Goal: Task Accomplishment & Management: Use online tool/utility

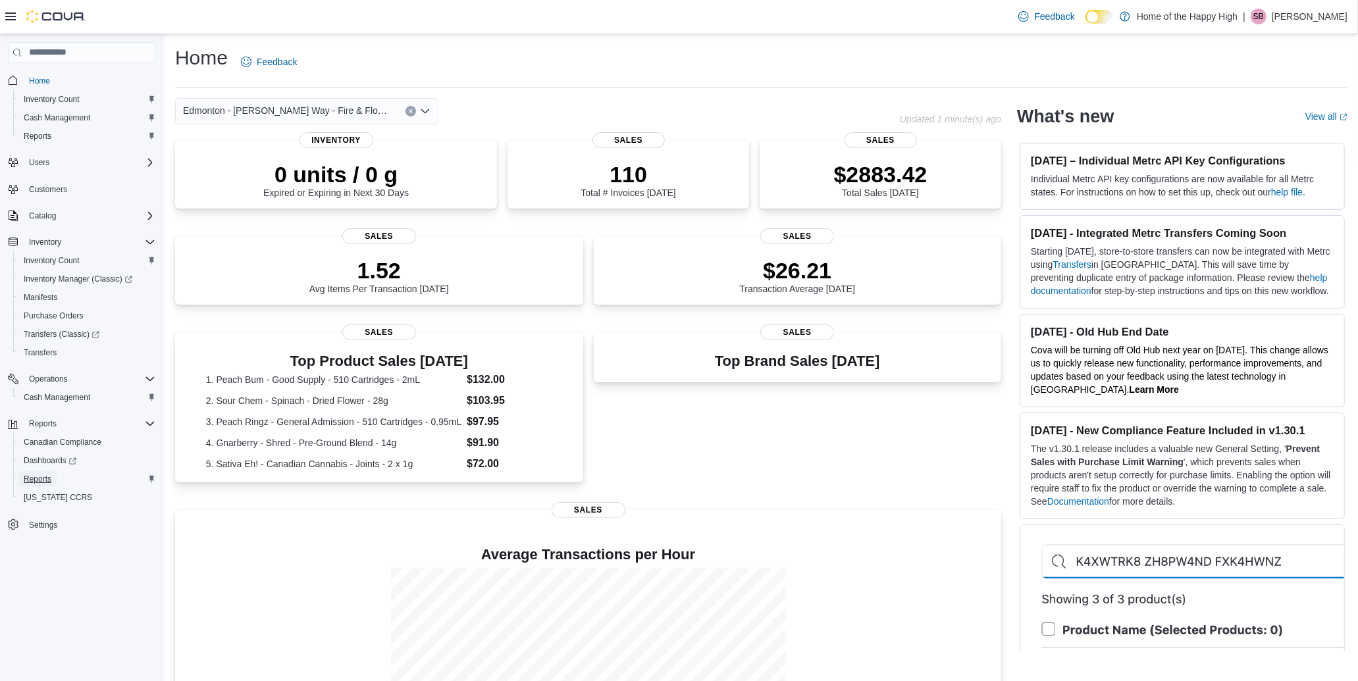
click at [49, 474] on span "Reports" at bounding box center [38, 479] width 28 height 11
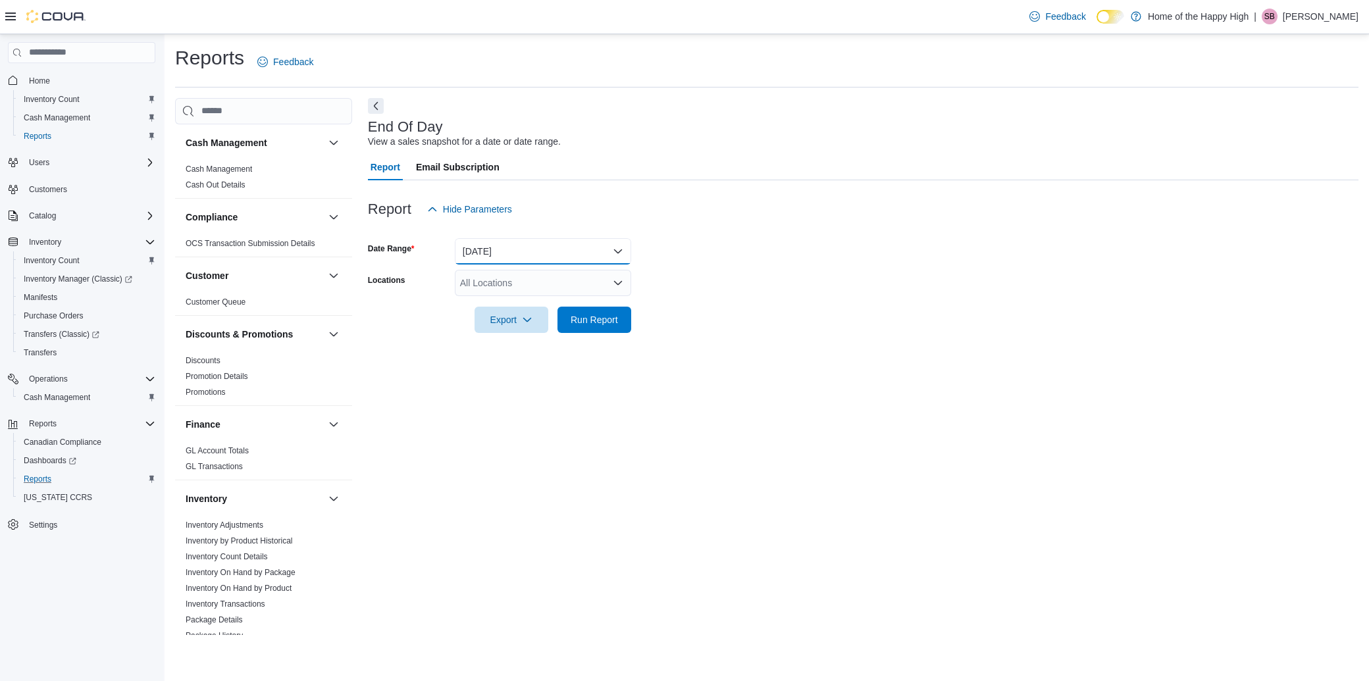
click at [471, 244] on button "[DATE]" at bounding box center [543, 251] width 176 height 26
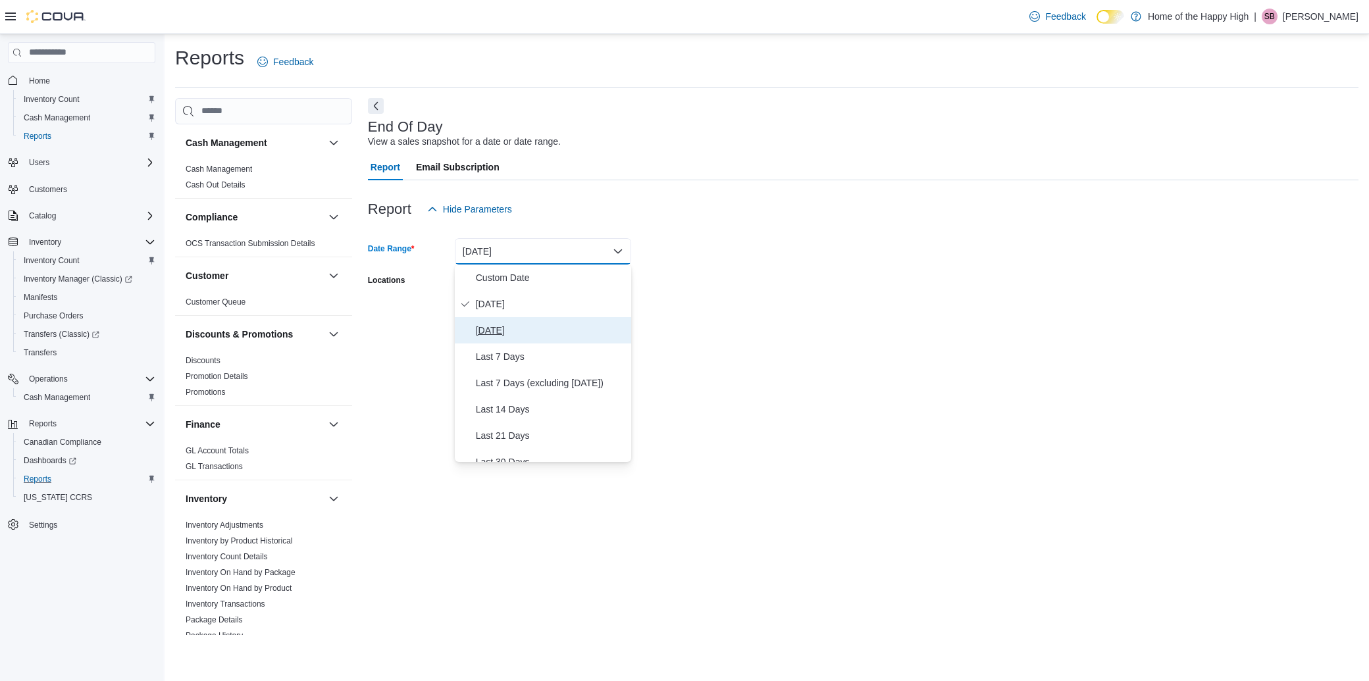
click at [502, 334] on span "[DATE]" at bounding box center [551, 331] width 150 height 16
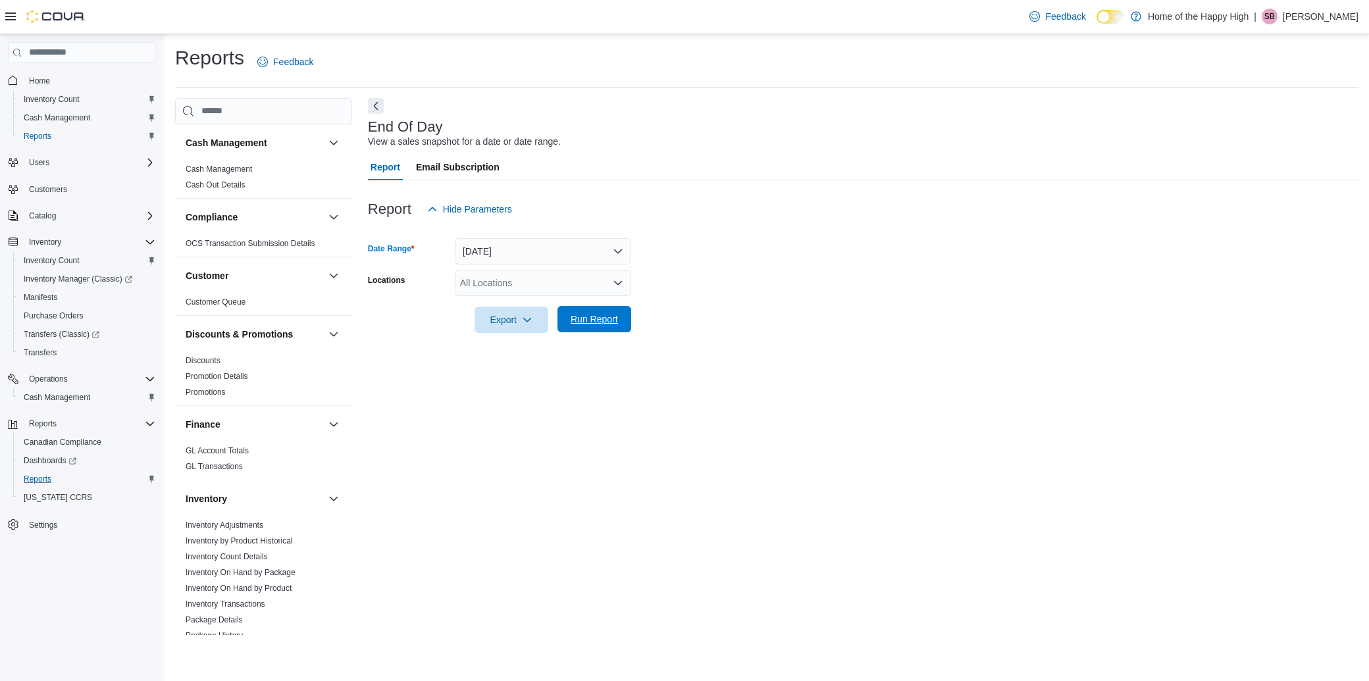
click at [610, 324] on span "Run Report" at bounding box center [594, 319] width 47 height 13
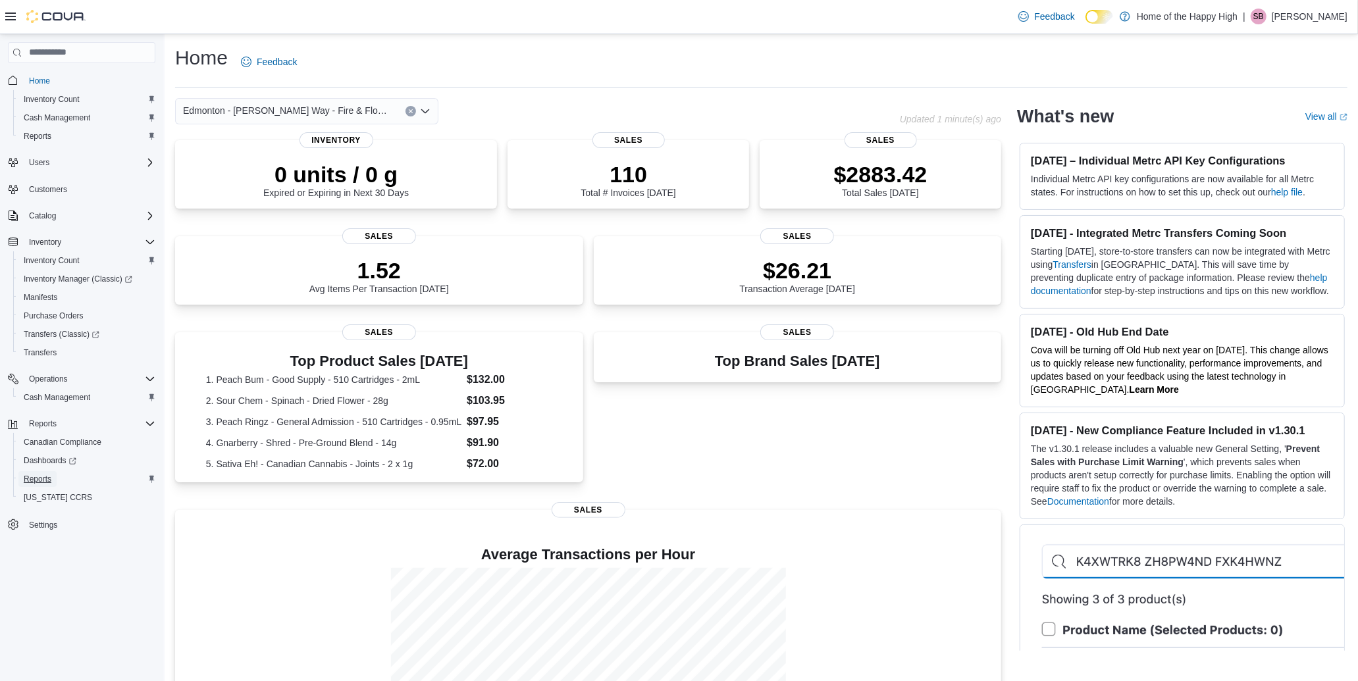
click at [38, 479] on span "Reports" at bounding box center [38, 479] width 28 height 11
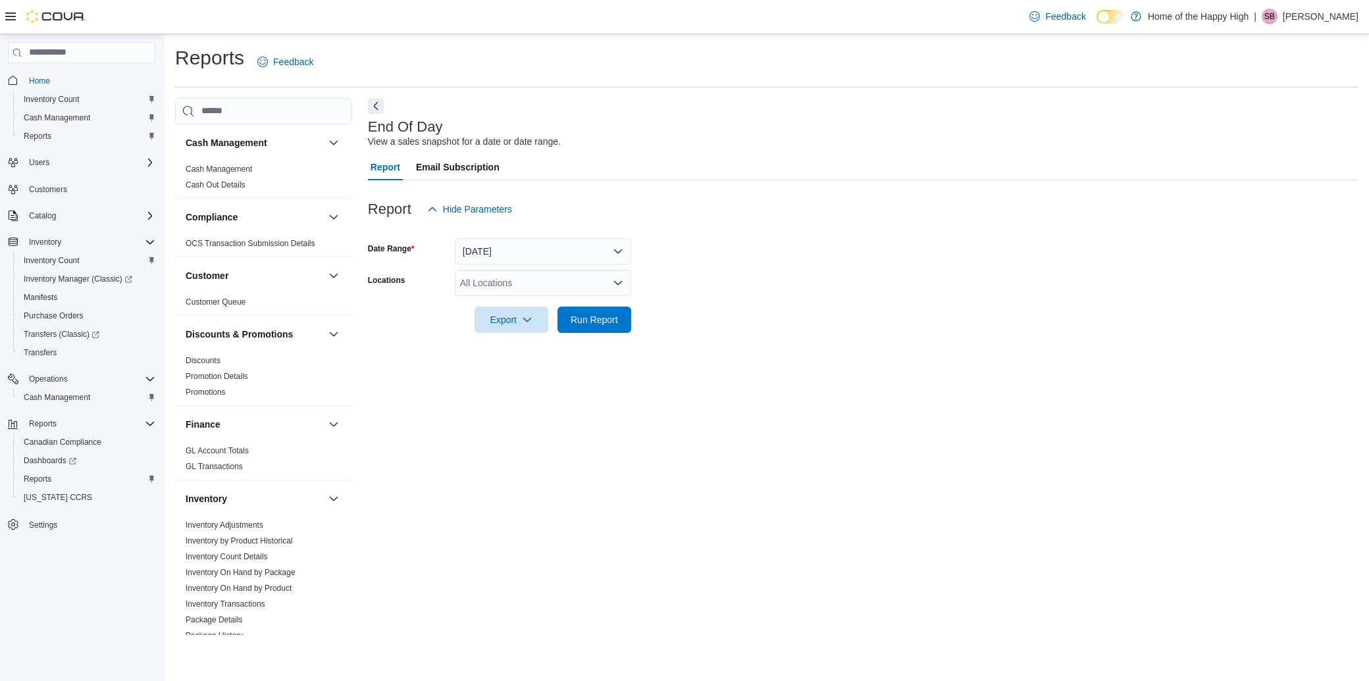
click at [523, 285] on div "All Locations" at bounding box center [543, 283] width 176 height 26
type input "****"
click at [567, 299] on span "Edmonton - [PERSON_NAME] Way - Fire & Flower" at bounding box center [613, 305] width 209 height 13
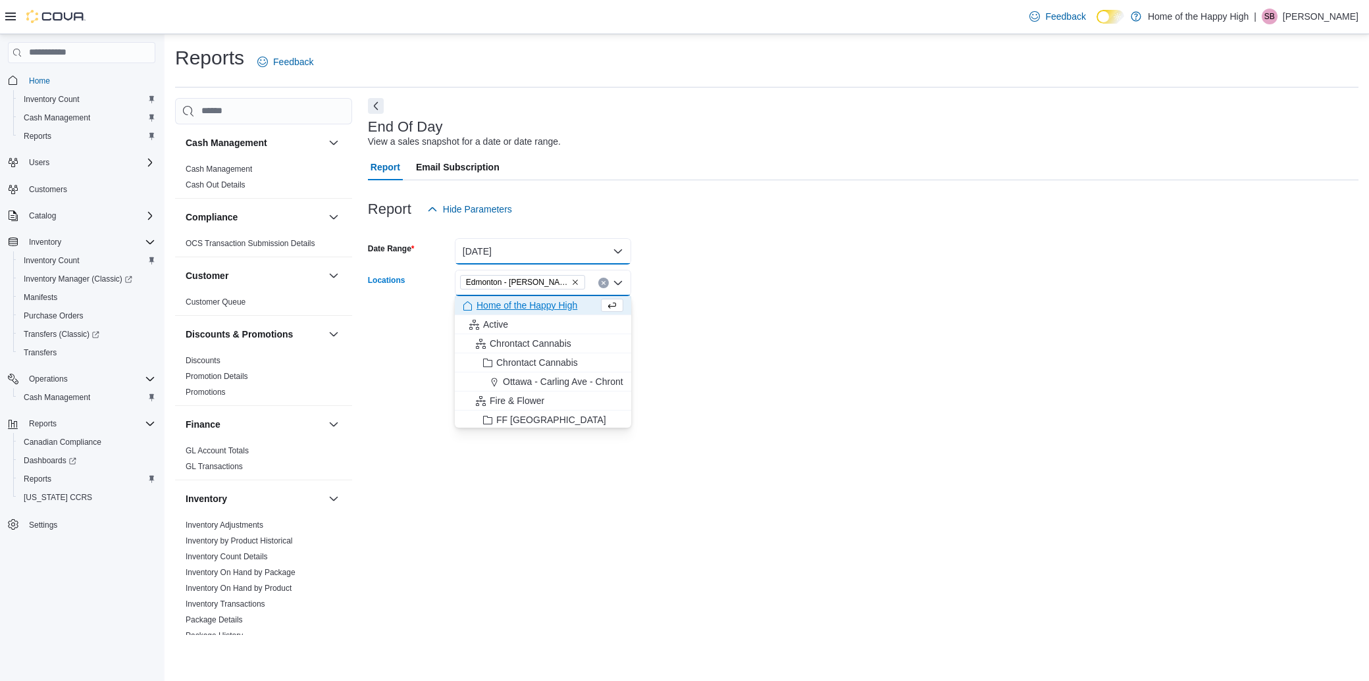
click at [624, 246] on button "[DATE]" at bounding box center [543, 251] width 176 height 26
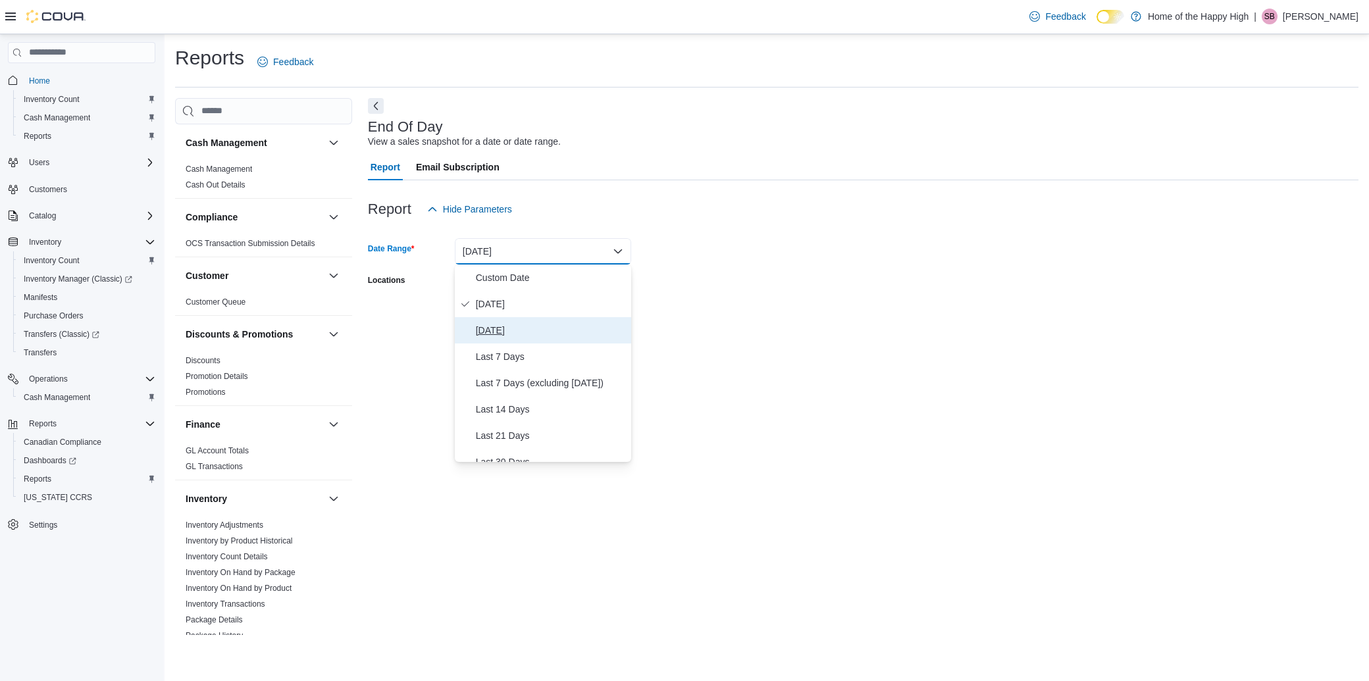
click at [531, 330] on span "[DATE]" at bounding box center [551, 331] width 150 height 16
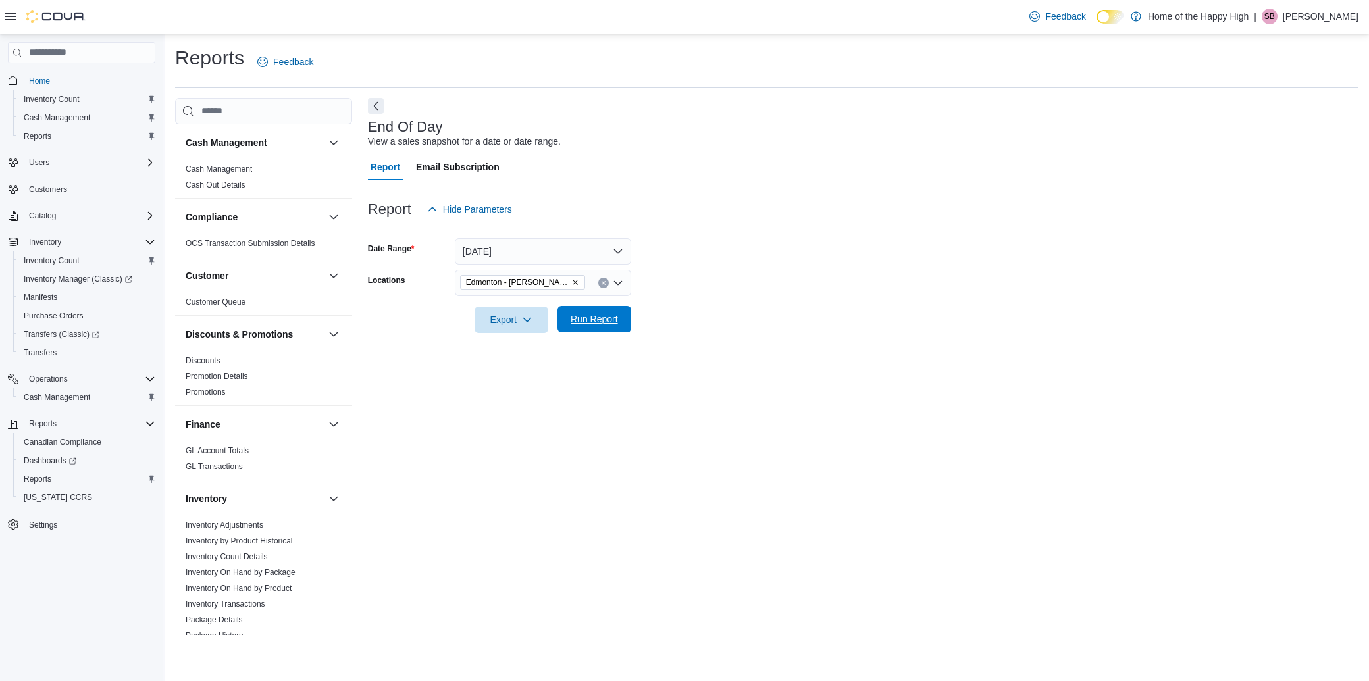
click at [596, 323] on span "Run Report" at bounding box center [594, 319] width 47 height 13
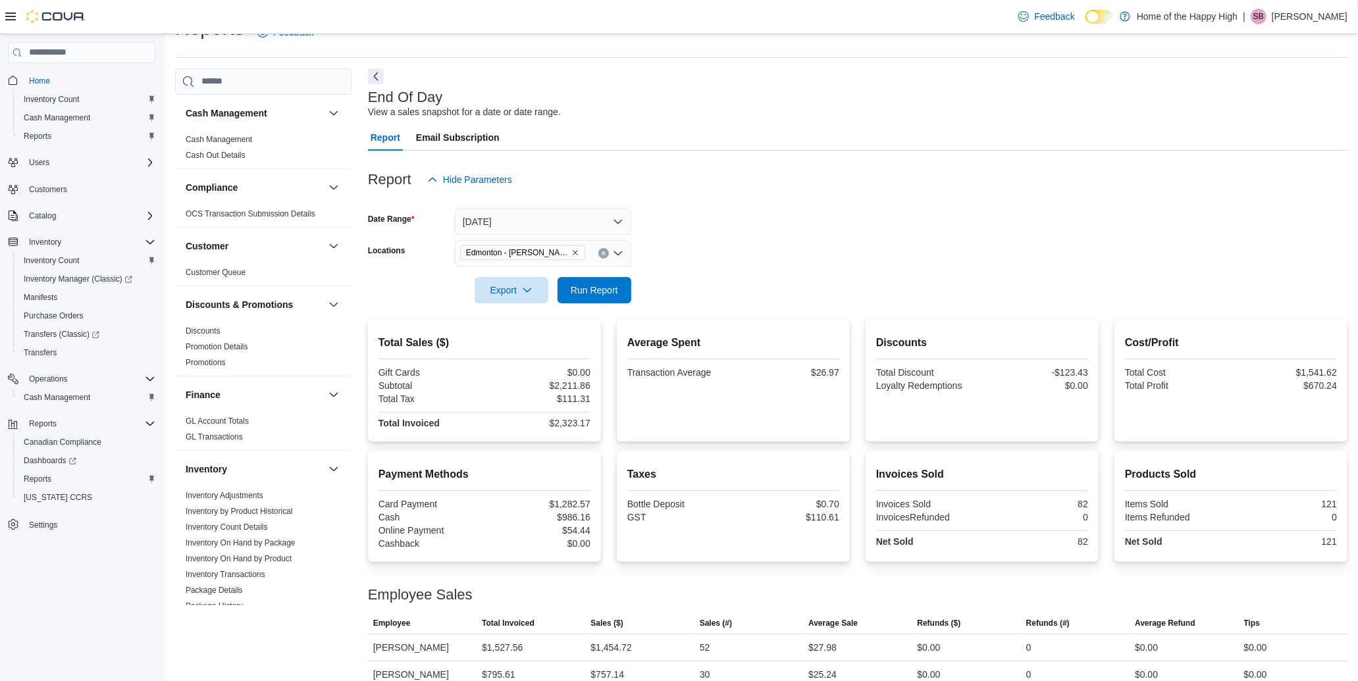
scroll to position [47, 0]
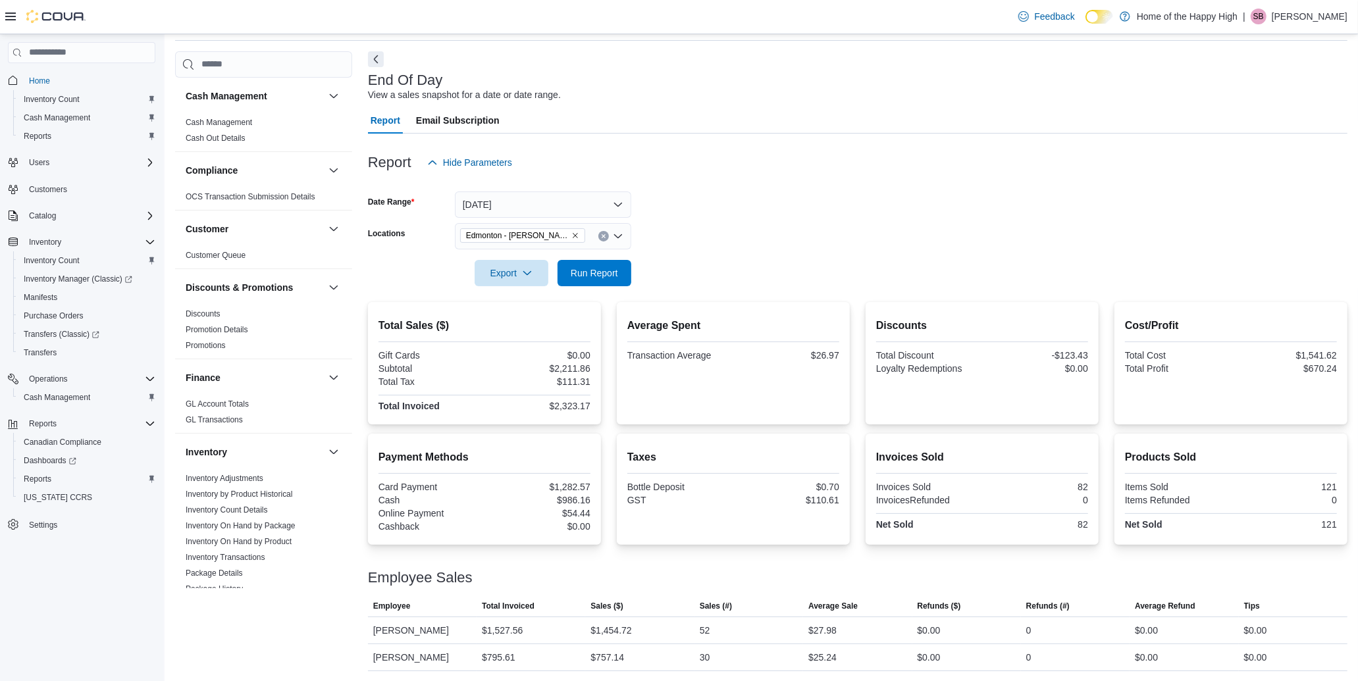
click at [887, 259] on div at bounding box center [857, 254] width 979 height 11
click at [826, 186] on div at bounding box center [857, 184] width 979 height 16
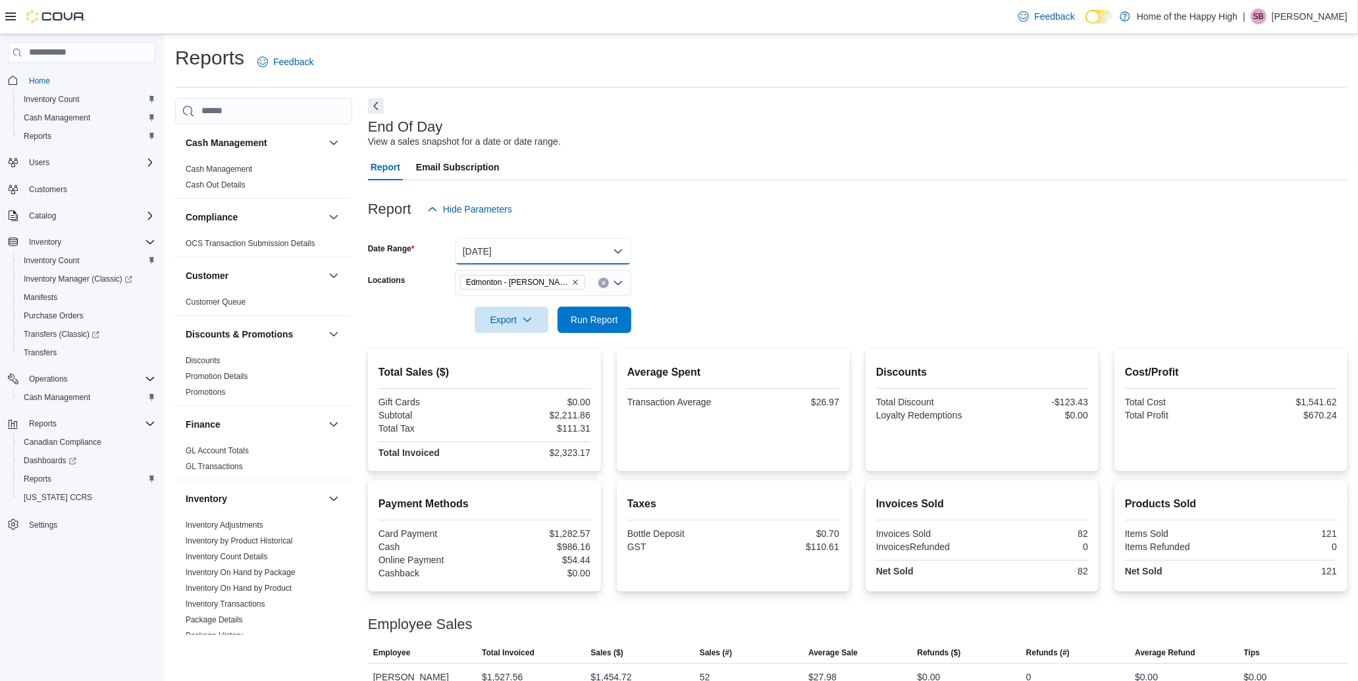
click at [528, 251] on button "[DATE]" at bounding box center [543, 251] width 176 height 26
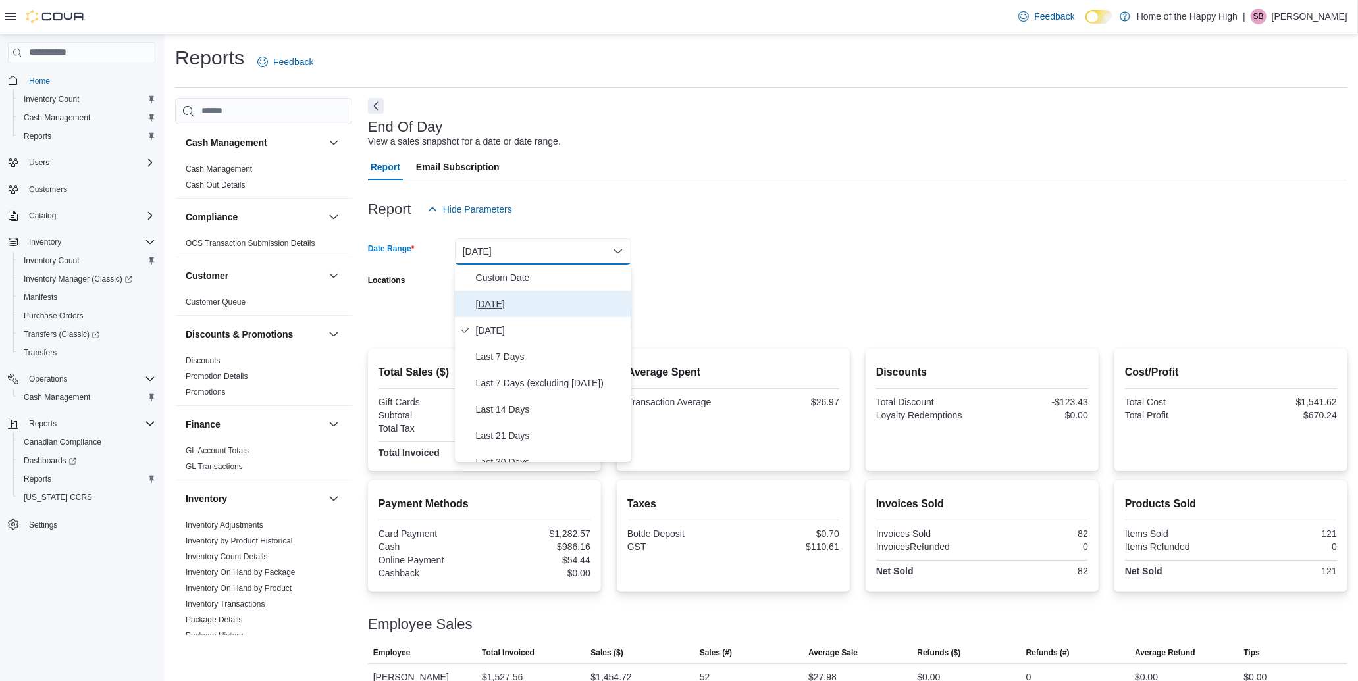
click at [482, 303] on span "[DATE]" at bounding box center [551, 304] width 150 height 16
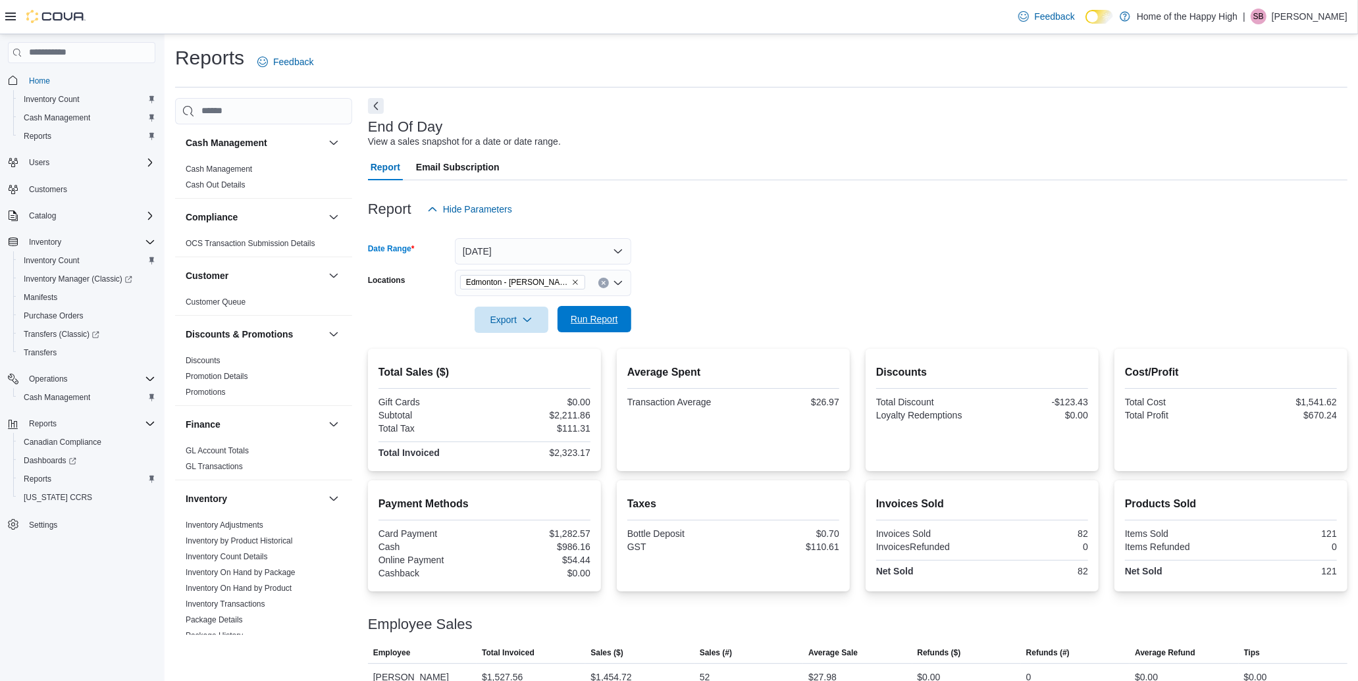
click at [609, 329] on span "Run Report" at bounding box center [594, 319] width 58 height 26
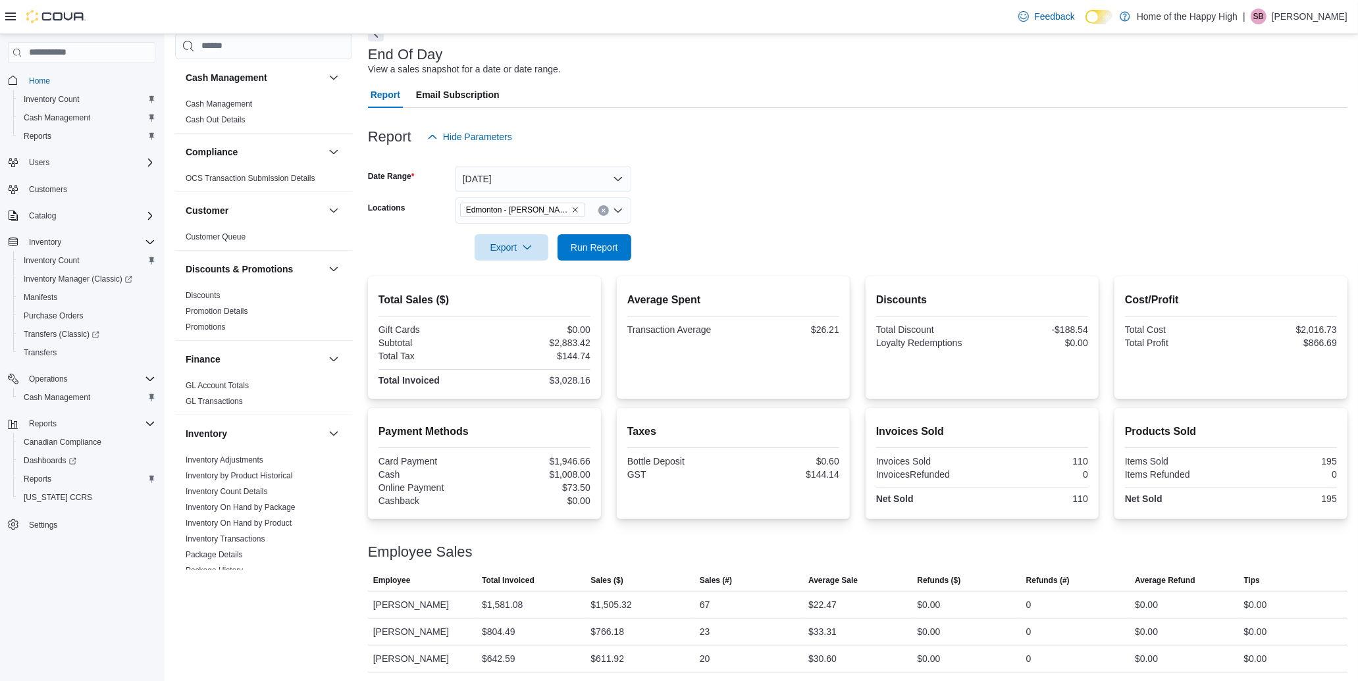
scroll to position [74, 0]
click at [595, 250] on span "Run Report" at bounding box center [594, 245] width 47 height 13
click at [594, 179] on button "[DATE]" at bounding box center [543, 178] width 176 height 26
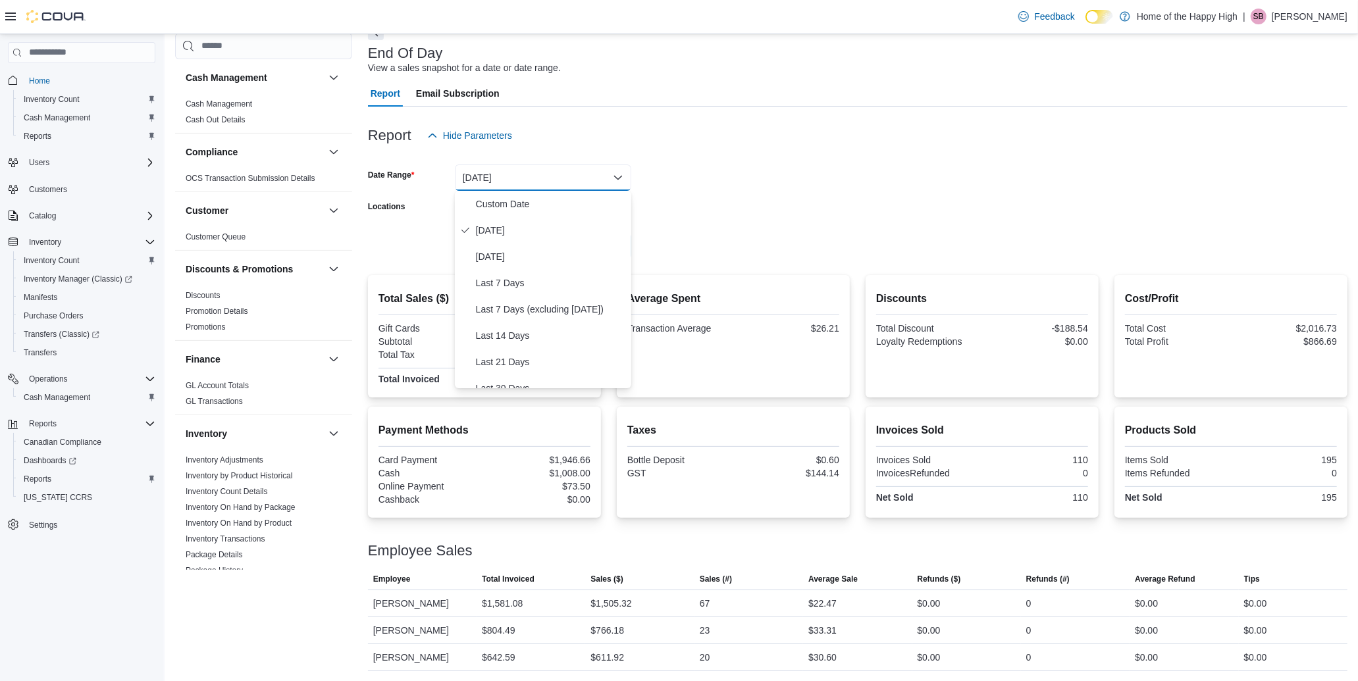
click at [738, 137] on div "Report Hide Parameters" at bounding box center [857, 135] width 979 height 26
